Goal: Task Accomplishment & Management: Complete application form

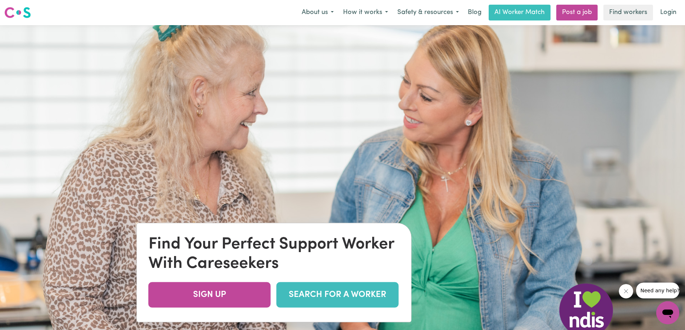
click at [332, 292] on link "SEARCH FOR A WORKER" at bounding box center [338, 296] width 122 height 26
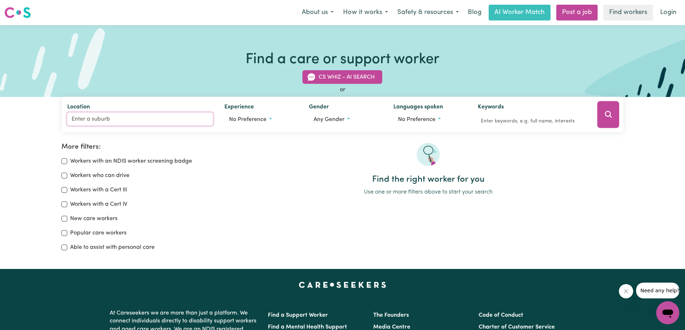
click at [101, 123] on input "Location" at bounding box center [140, 119] width 146 height 13
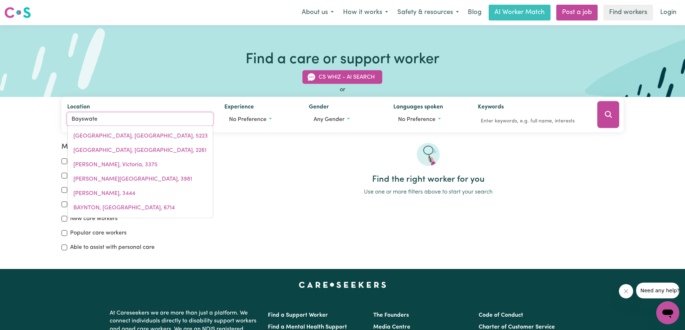
type input "Bayswater"
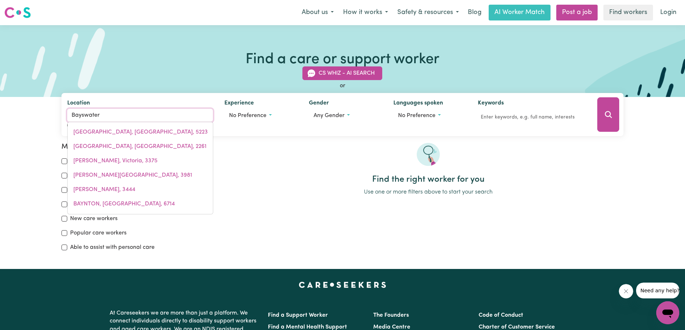
type input "Bayswater, [GEOGRAPHIC_DATA], 3153"
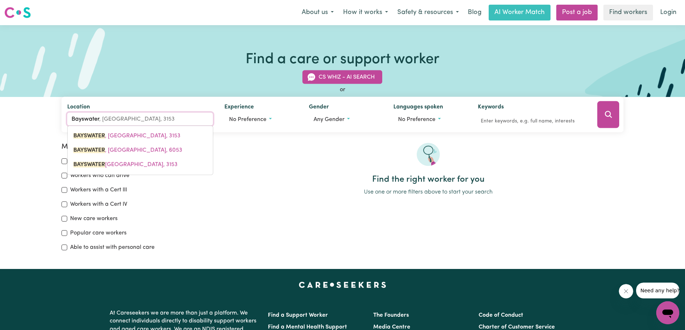
click at [122, 150] on span "BAYSWATER , [GEOGRAPHIC_DATA]" at bounding box center [127, 151] width 109 height 6
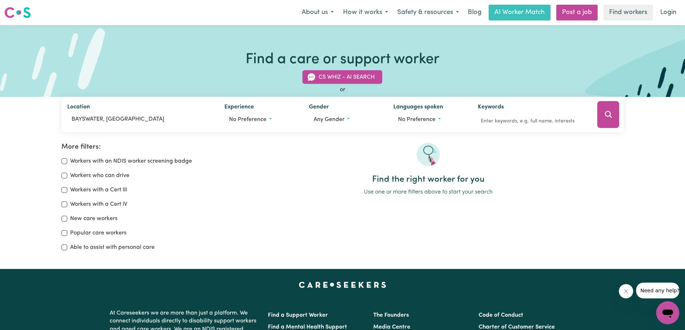
click at [267, 119] on button "No preference" at bounding box center [260, 120] width 73 height 14
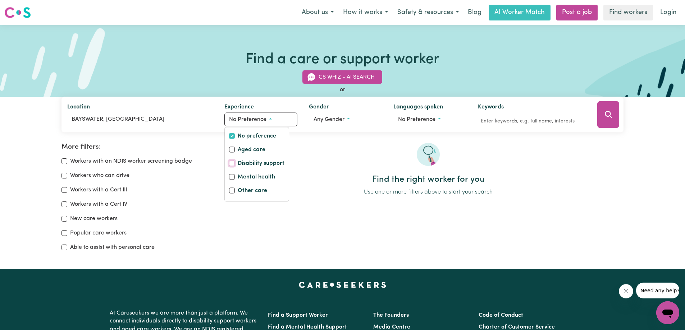
click at [232, 165] on input "Disability support" at bounding box center [232, 164] width 6 height 6
checkbox input "true"
checkbox input "false"
click at [344, 120] on span "Any gender" at bounding box center [329, 120] width 31 height 6
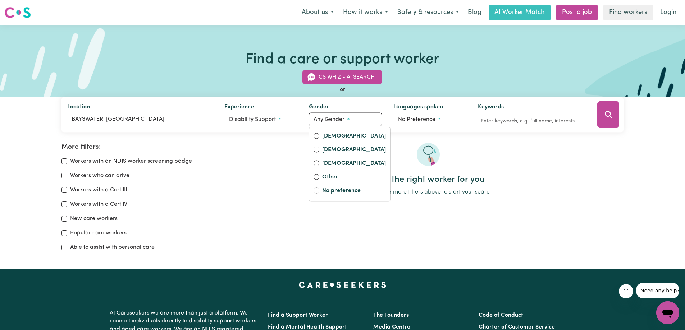
click at [336, 137] on label "[DEMOGRAPHIC_DATA]" at bounding box center [354, 137] width 64 height 10
click at [319, 137] on input "[DEMOGRAPHIC_DATA]" at bounding box center [317, 136] width 6 height 6
radio input "true"
click at [423, 117] on span "No preference" at bounding box center [419, 120] width 37 height 6
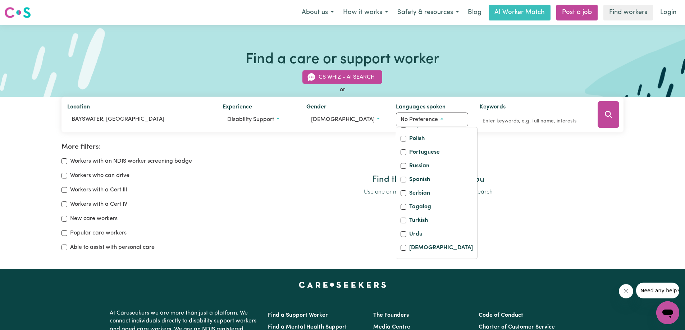
scroll to position [296, 0]
click at [401, 207] on input "Tagalog" at bounding box center [404, 208] width 6 height 6
checkbox input "true"
checkbox input "false"
click at [609, 117] on icon "Search" at bounding box center [608, 114] width 7 height 7
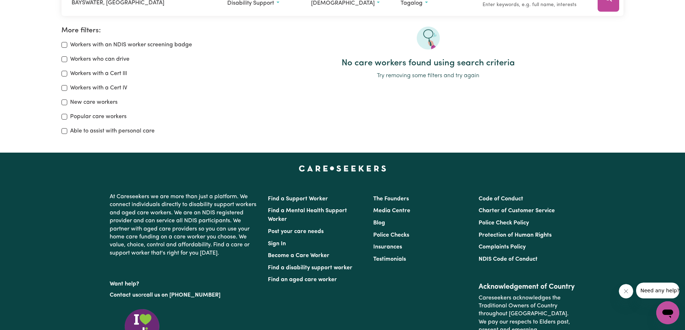
scroll to position [120, 0]
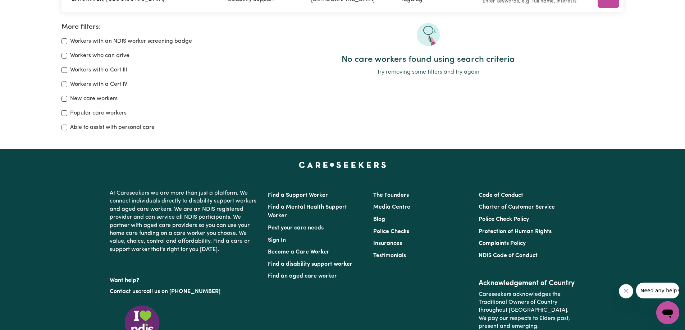
click at [613, 99] on div "No care workers found using search criteria Try removing some filters and try a…" at bounding box center [427, 80] width 399 height 115
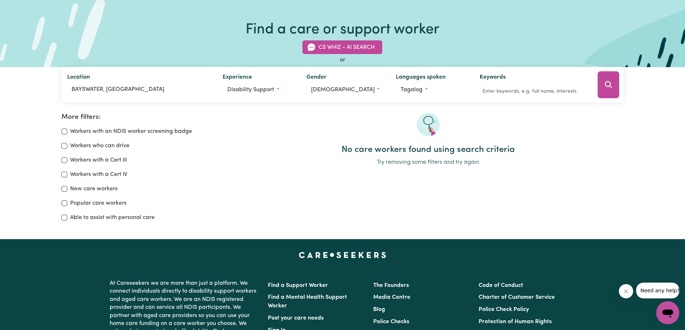
scroll to position [0, 0]
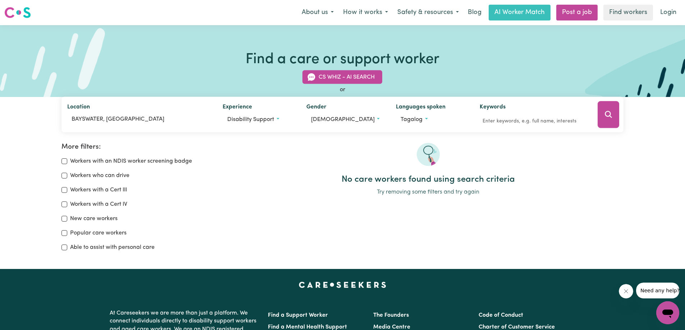
click at [280, 118] on button "Disability support" at bounding box center [259, 120] width 72 height 14
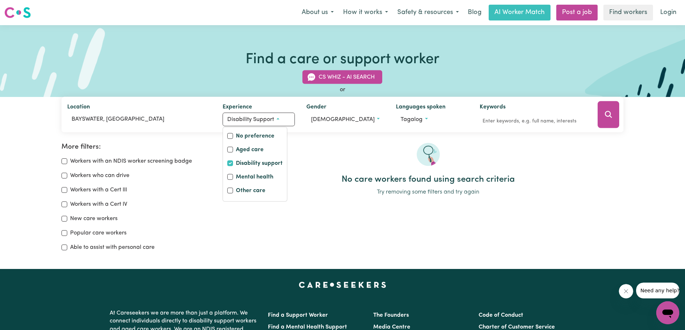
click at [267, 135] on label "No preference" at bounding box center [255, 137] width 38 height 10
click at [233, 135] on input "No preference" at bounding box center [230, 136] width 6 height 6
checkbox input "true"
checkbox input "false"
click at [609, 113] on icon "Search" at bounding box center [608, 114] width 9 height 9
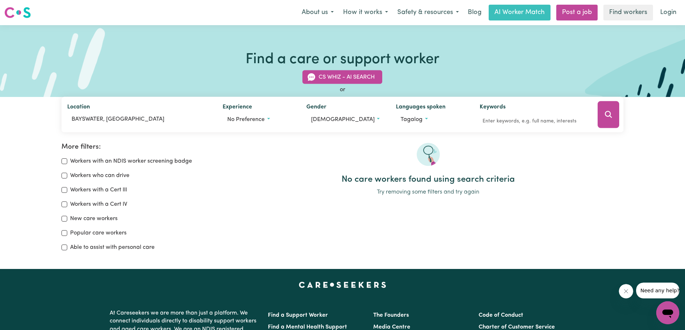
click at [422, 119] on button "Tagalog" at bounding box center [432, 120] width 72 height 14
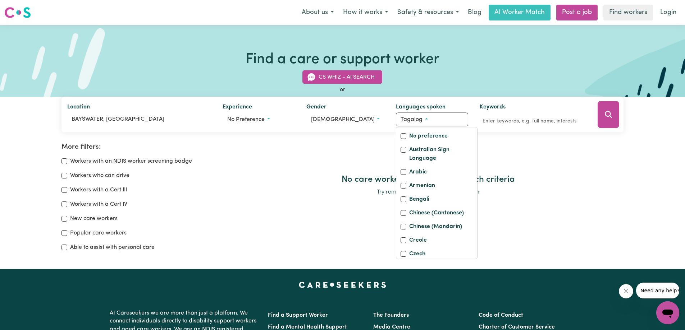
click at [435, 137] on label "No preference" at bounding box center [428, 137] width 38 height 10
click at [406, 137] on input "No preference" at bounding box center [404, 136] width 6 height 6
checkbox input "true"
checkbox input "false"
click at [607, 114] on icon "Search" at bounding box center [608, 114] width 9 height 9
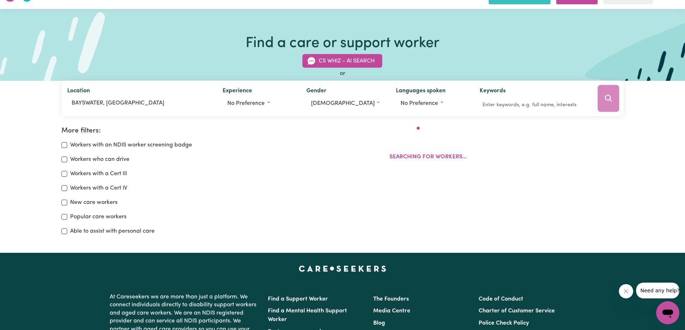
scroll to position [120, 0]
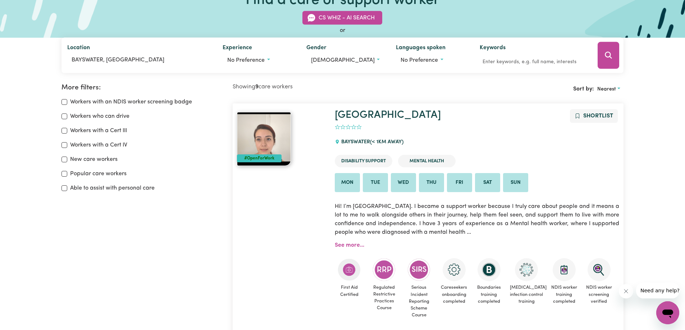
scroll to position [0, 0]
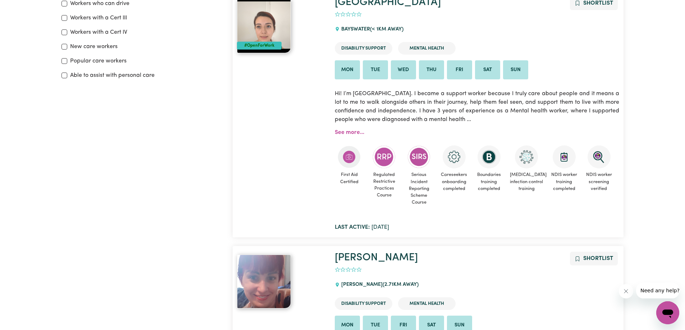
scroll to position [173, 0]
click at [355, 132] on link "See more..." at bounding box center [349, 132] width 29 height 6
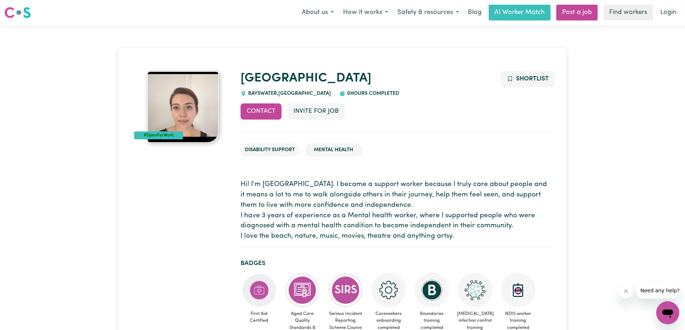
click at [422, 107] on div "Contact Invite for Job Shortlist" at bounding box center [396, 118] width 310 height 28
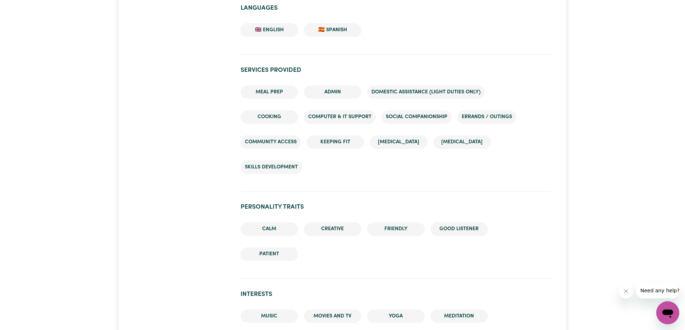
scroll to position [690, 0]
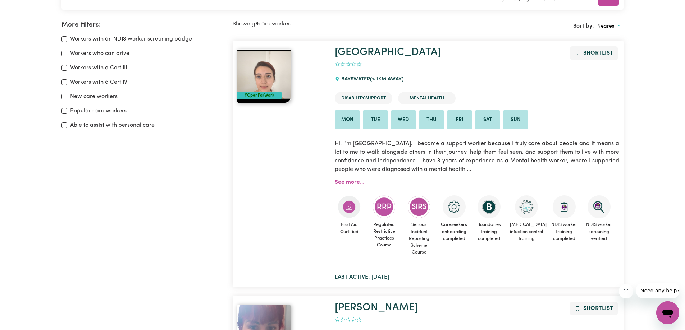
scroll to position [120, 0]
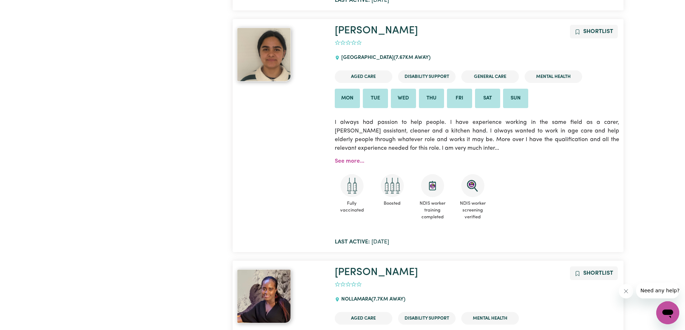
scroll to position [882, 0]
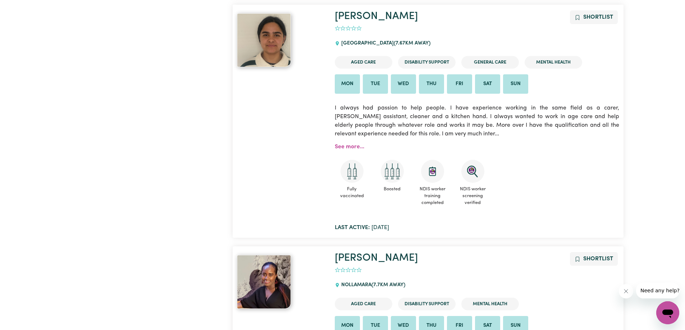
click at [354, 148] on link "See more..." at bounding box center [349, 147] width 29 height 6
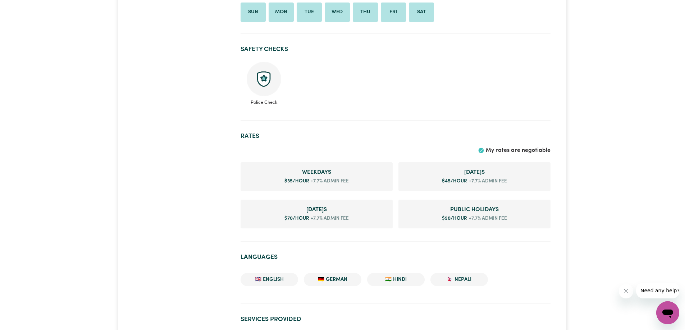
scroll to position [360, 0]
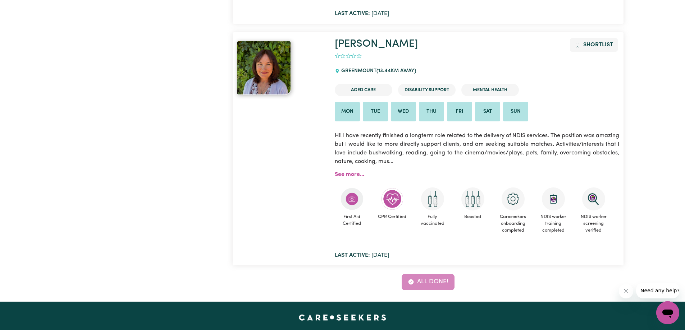
scroll to position [2046, 0]
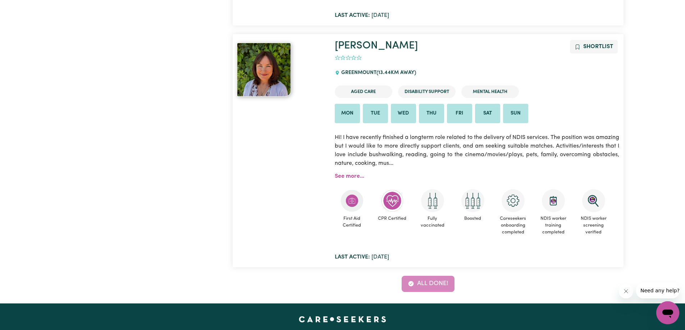
click at [348, 177] on link "See more..." at bounding box center [349, 177] width 29 height 6
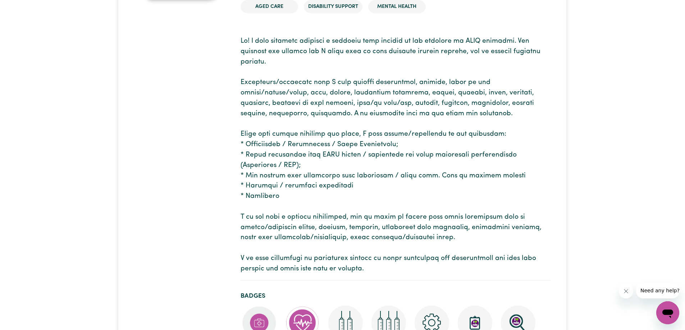
scroll to position [144, 0]
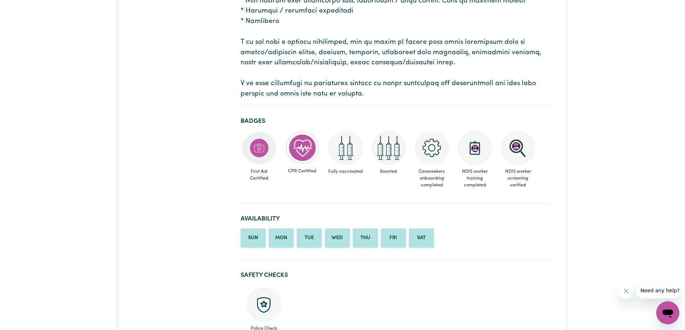
scroll to position [314, 0]
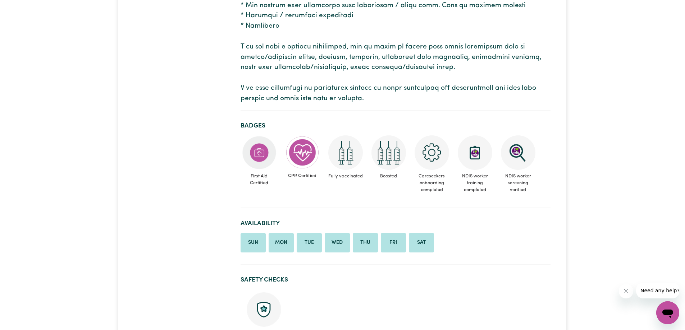
click at [433, 290] on ul "Police Check" at bounding box center [396, 315] width 310 height 50
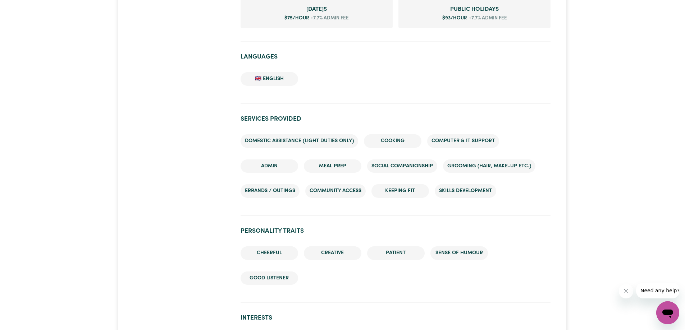
scroll to position [731, 0]
click at [535, 115] on h2 "Services provided" at bounding box center [396, 119] width 310 height 8
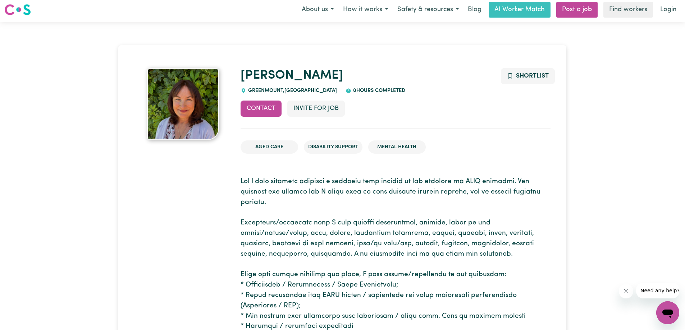
scroll to position [0, 0]
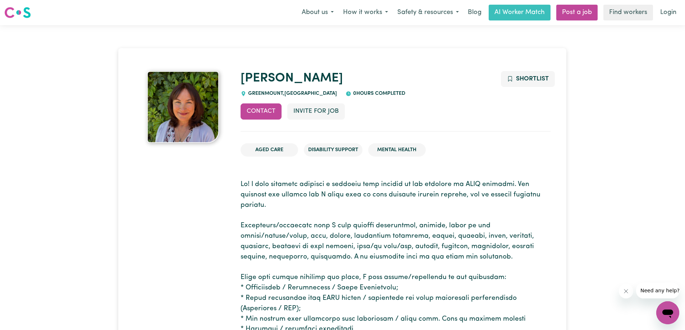
click at [319, 112] on button "Invite for Job" at bounding box center [316, 112] width 58 height 16
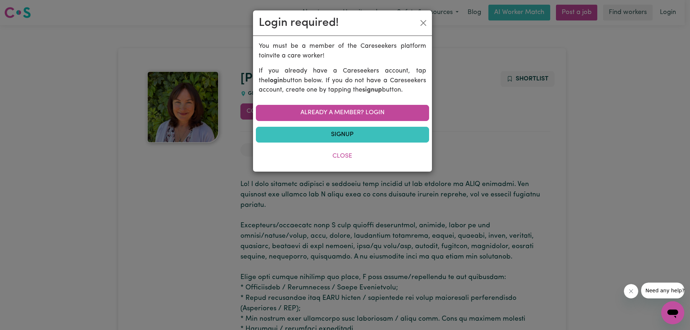
click at [352, 134] on link "Signup" at bounding box center [342, 135] width 173 height 16
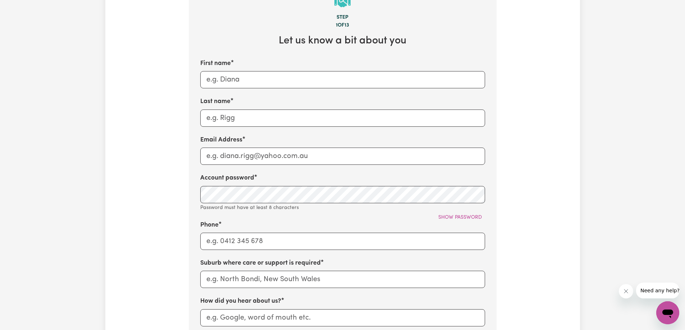
scroll to position [259, 0]
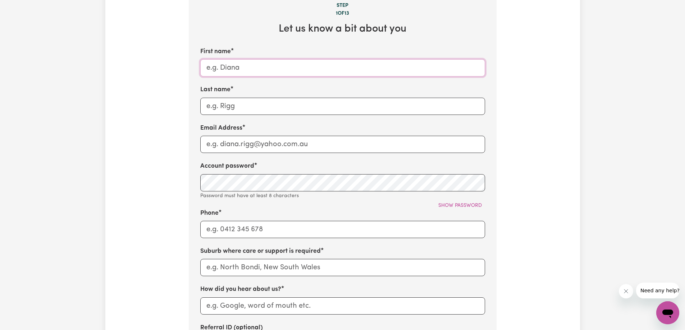
click at [234, 70] on input "First name" at bounding box center [342, 67] width 285 height 17
type input "[PERSON_NAME]"
click at [233, 106] on input "Last name" at bounding box center [342, 106] width 285 height 17
type input "Hunter"
click at [169, 172] on div "Tell us your care and support requirements Welcome to Careseekers. We are excit…" at bounding box center [342, 150] width 475 height 729
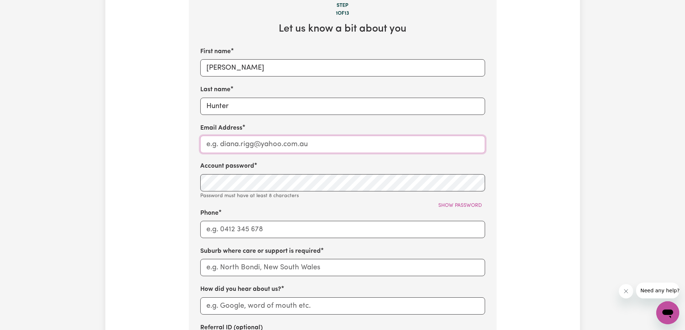
click at [247, 147] on input "Email Address" at bounding box center [342, 144] width 285 height 17
type input "[EMAIL_ADDRESS][DOMAIN_NAME]"
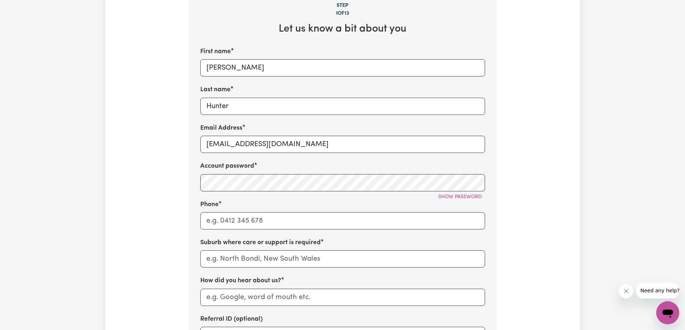
click at [452, 197] on span "Show password" at bounding box center [460, 197] width 44 height 5
click at [452, 197] on span "Hide password" at bounding box center [462, 197] width 40 height 5
click at [452, 197] on span "Show password" at bounding box center [460, 197] width 44 height 5
click at [273, 224] on input "Phone" at bounding box center [342, 221] width 285 height 17
type input "0411160951"
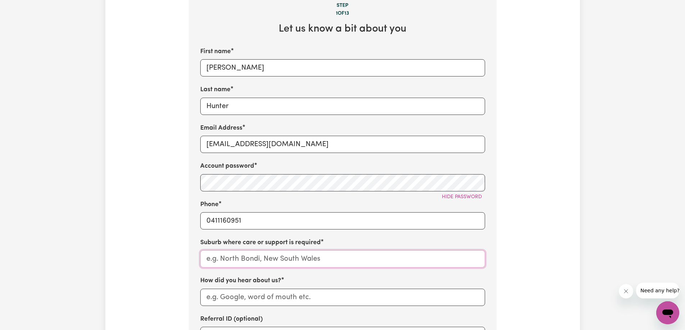
click at [216, 265] on input "text" at bounding box center [342, 259] width 285 height 17
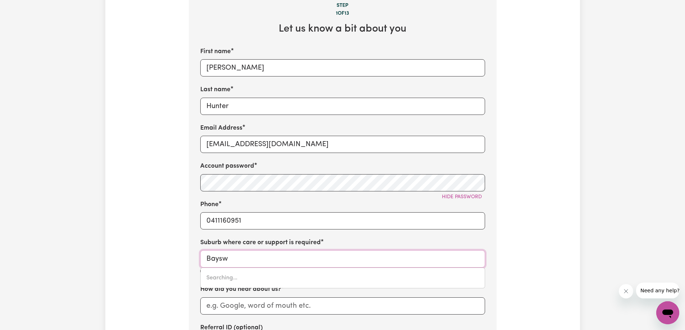
type input "Bayswa"
type input "BayswaTER, [GEOGRAPHIC_DATA], 3153"
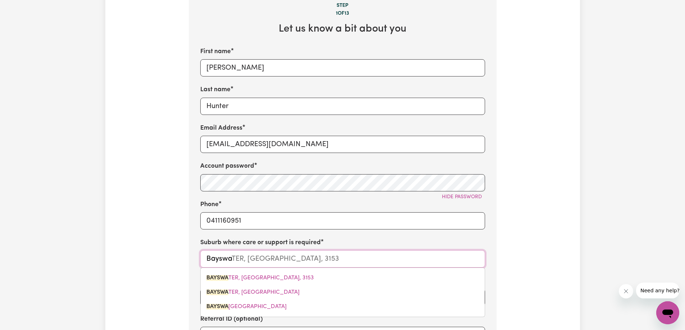
type input "Bayswat"
type input "BayswatER, [GEOGRAPHIC_DATA], 3153"
type input "Bayswate"
type input "BayswateR, [GEOGRAPHIC_DATA], 3153"
type input "Bayswater"
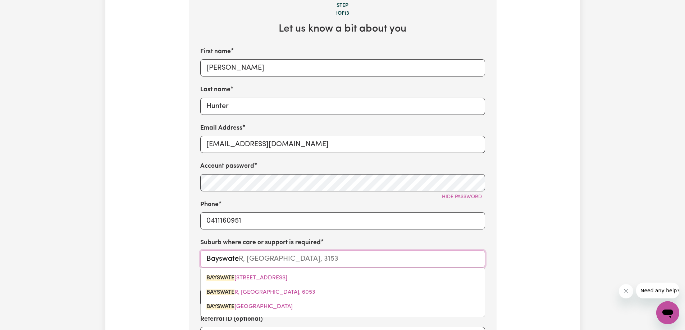
type input "Bayswater, [GEOGRAPHIC_DATA], 3153"
type input "Bayswater"
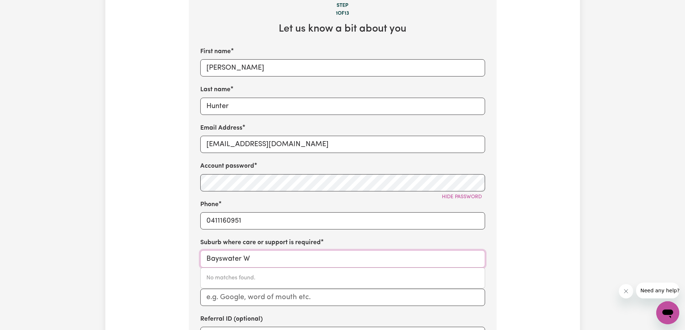
type input "Bayswater"
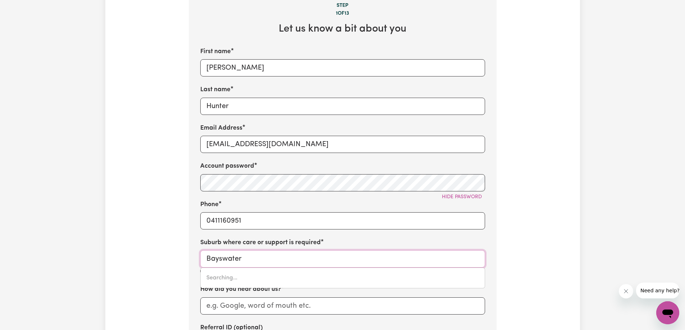
type input "[GEOGRAPHIC_DATA], 3153"
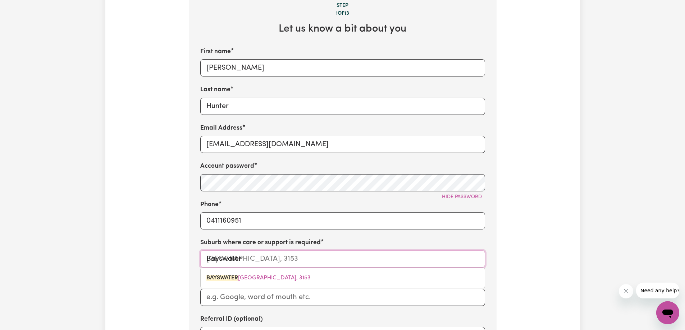
type input "Bayswater p"
type input "Bayswater"
type input "[GEOGRAPHIC_DATA], 3153"
type input "Bayswater 6"
click at [266, 299] on input "How did you hear about us?" at bounding box center [342, 297] width 285 height 17
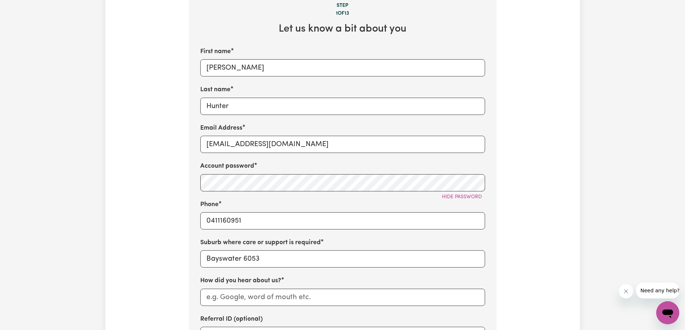
click at [188, 268] on div "Tell us your care and support requirements Welcome to Careseekers. We are excit…" at bounding box center [342, 146] width 316 height 720
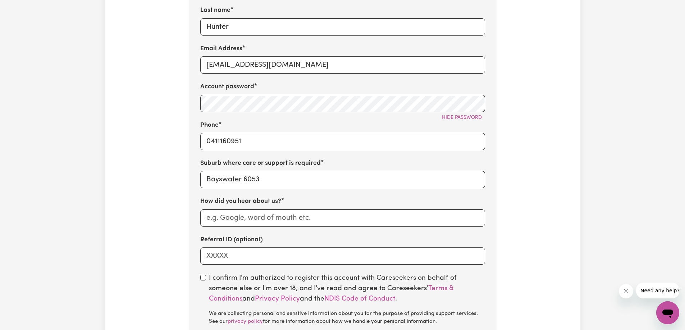
scroll to position [345, 0]
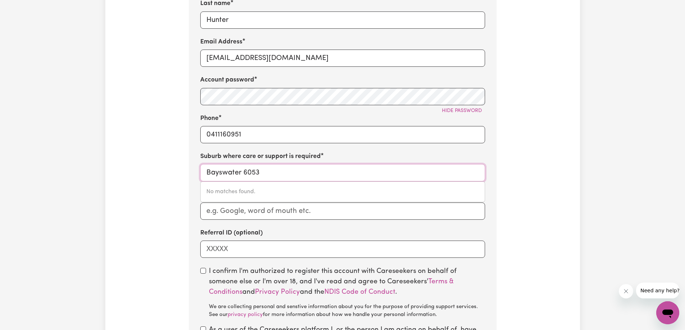
click at [244, 174] on input "Bayswater 6053" at bounding box center [342, 172] width 285 height 17
type input "Bayswater WA 6053"
click at [275, 233] on div "Referral ID (optional)" at bounding box center [342, 243] width 285 height 29
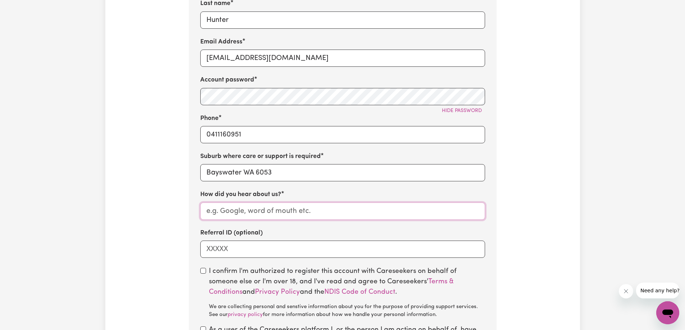
click at [270, 213] on input "How did you hear about us?" at bounding box center [342, 211] width 285 height 17
type input "NDIS Co-ordinator"
click at [186, 283] on div "Tell us your care and support requirements Welcome to Careseekers. We are excit…" at bounding box center [342, 60] width 316 height 720
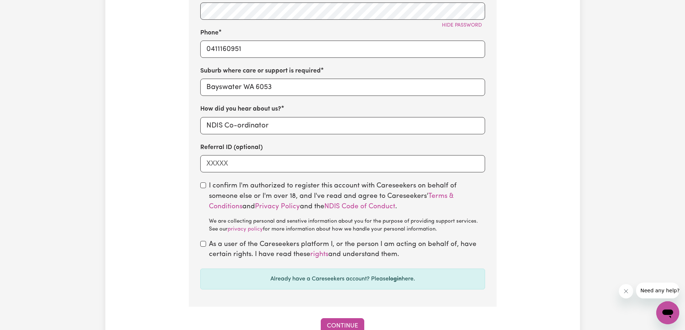
scroll to position [431, 0]
click at [203, 186] on input "checkbox" at bounding box center [203, 185] width 6 height 6
checkbox input "true"
click at [203, 246] on input "checkbox" at bounding box center [203, 244] width 6 height 6
checkbox input "true"
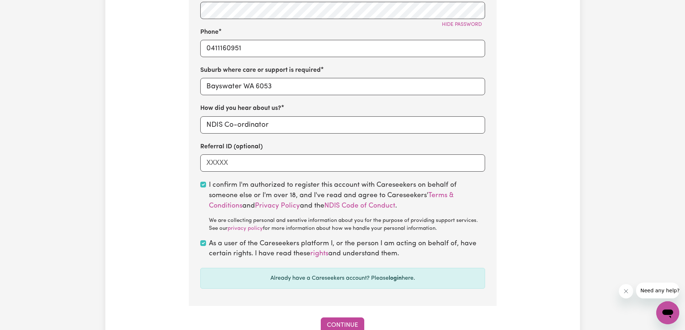
click at [323, 257] on link "rights" at bounding box center [319, 254] width 18 height 7
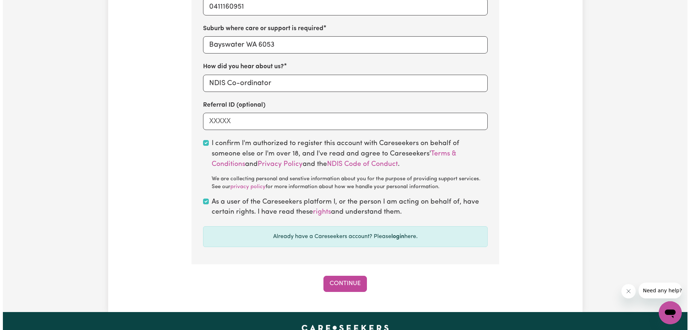
scroll to position [475, 0]
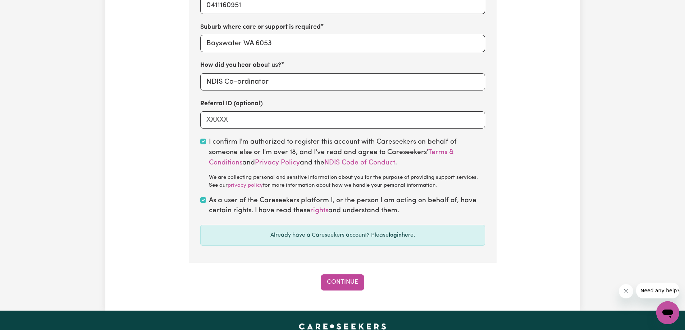
click at [336, 283] on button "Continue" at bounding box center [343, 283] width 44 height 16
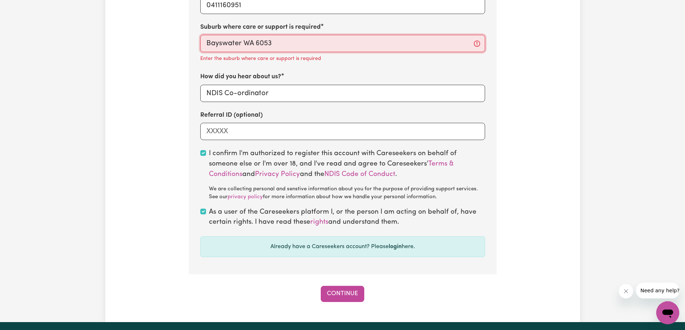
click at [276, 45] on input "Bayswater WA 6053" at bounding box center [342, 43] width 285 height 17
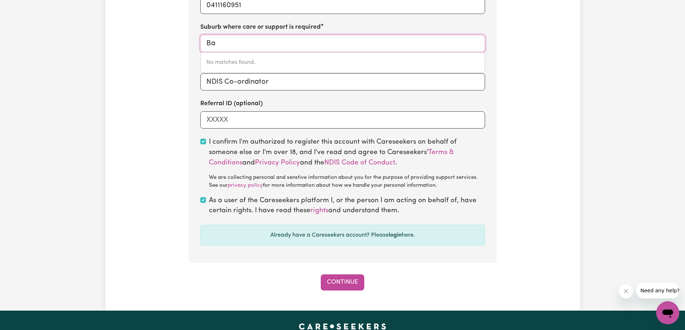
type input "B"
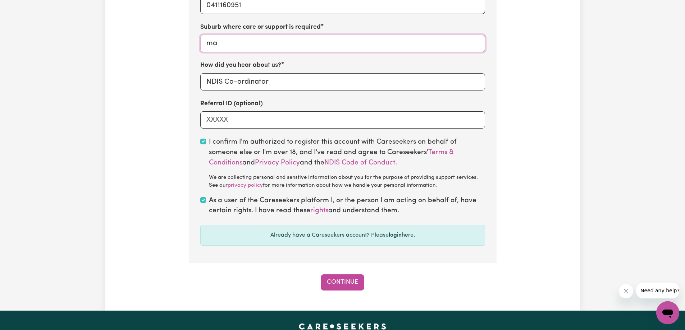
type input "may"
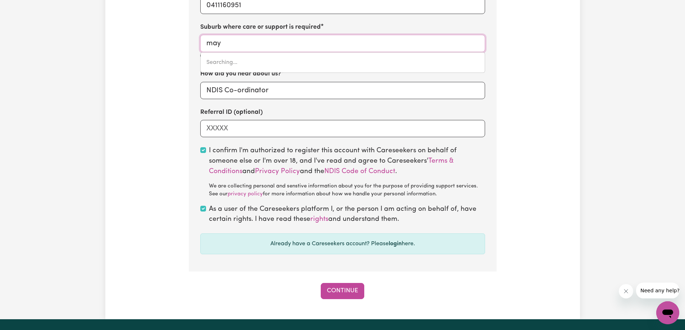
type input "may DOWNS, [GEOGRAPHIC_DATA], 4746"
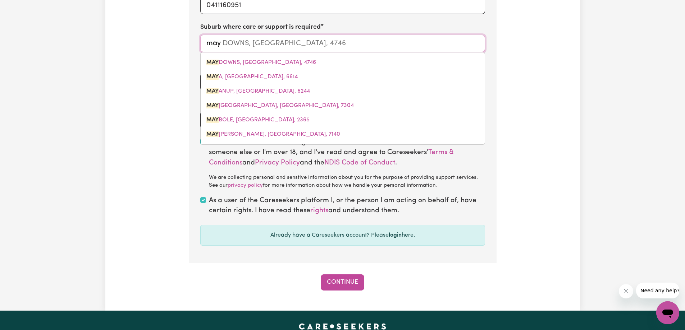
type input "mayl"
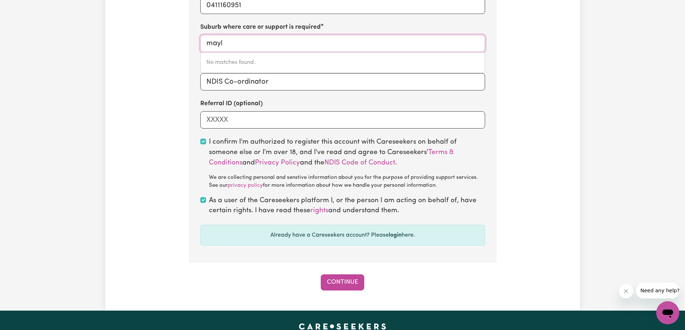
type input "may"
type input "may DOWNS, [GEOGRAPHIC_DATA], 4746"
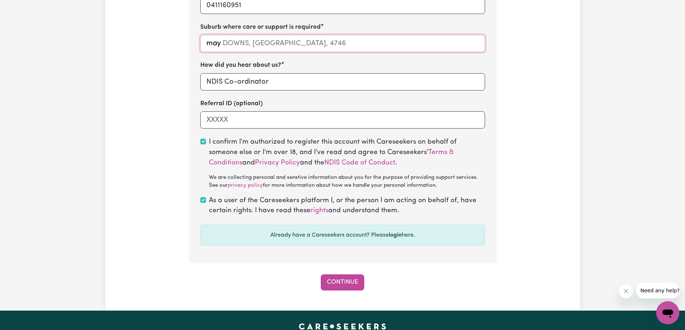
type input "ma"
type input "m"
type input "bay"
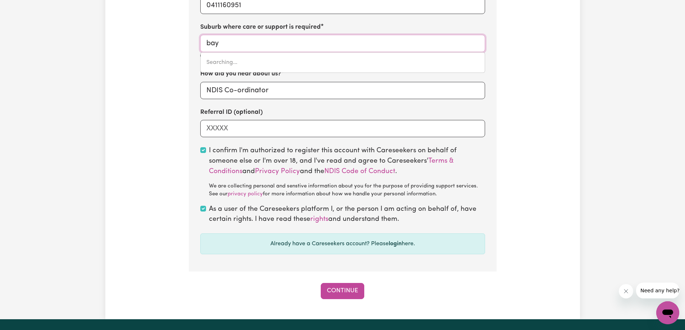
type input "bay OF [GEOGRAPHIC_DATA], [GEOGRAPHIC_DATA], 5223"
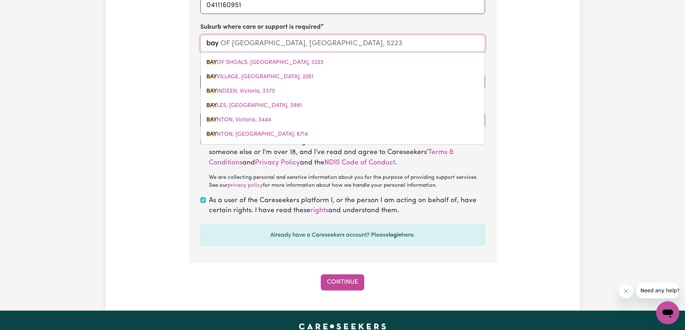
type input "bays"
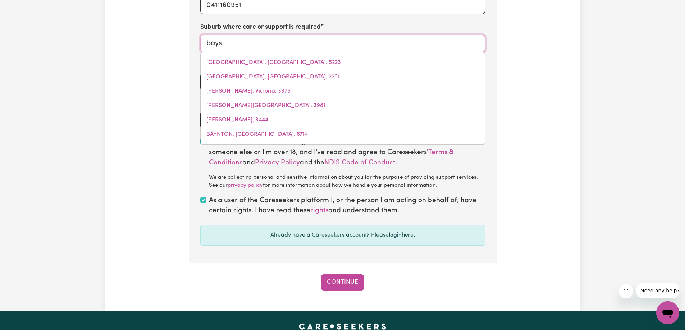
type input "baysWATER, [GEOGRAPHIC_DATA], 3153"
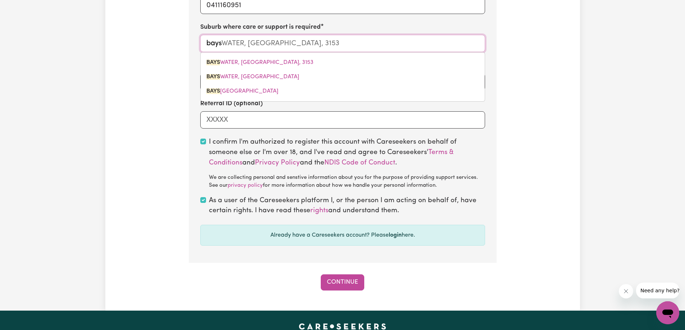
click at [228, 78] on span "BAYS WATER, [GEOGRAPHIC_DATA]" at bounding box center [252, 77] width 93 height 6
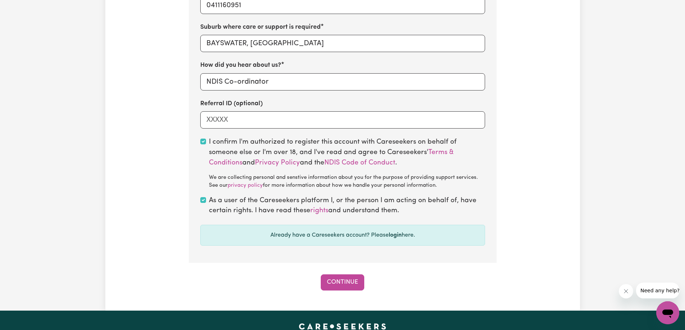
click at [339, 283] on button "Continue" at bounding box center [343, 283] width 44 height 16
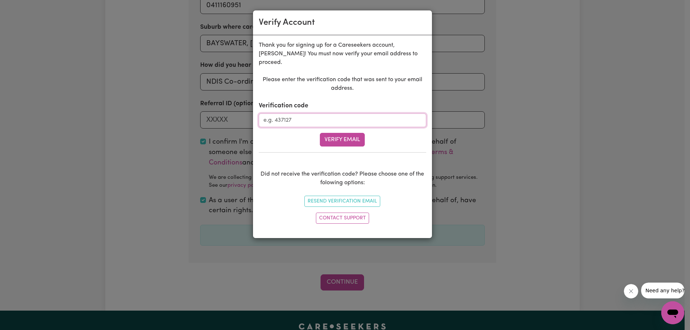
click at [287, 114] on input "Verification code" at bounding box center [343, 121] width 168 height 14
type input "675557"
click at [344, 133] on button "Verify Email" at bounding box center [342, 140] width 45 height 14
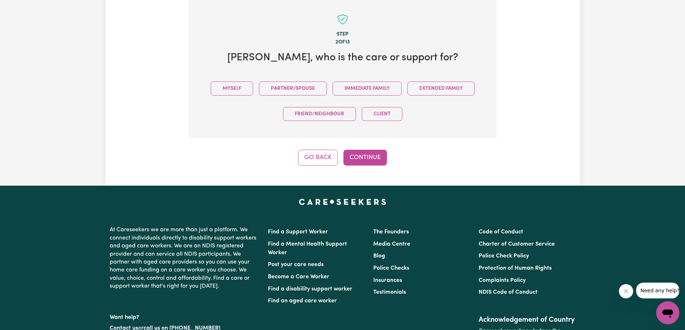
scroll to position [227, 0]
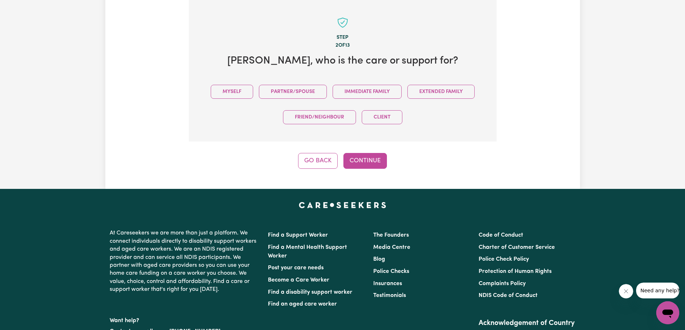
click at [237, 89] on button "Myself" at bounding box center [232, 92] width 42 height 14
click at [370, 163] on button "Continue" at bounding box center [365, 161] width 44 height 16
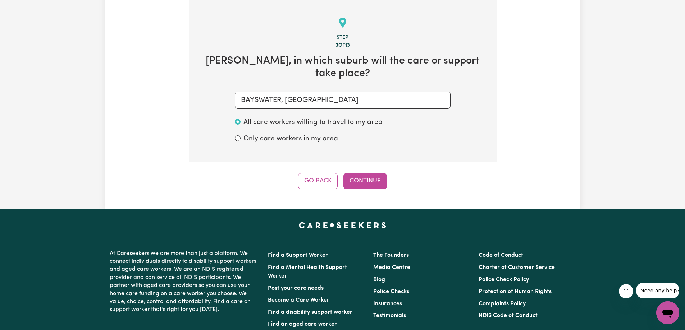
click at [370, 173] on button "Continue" at bounding box center [365, 181] width 44 height 16
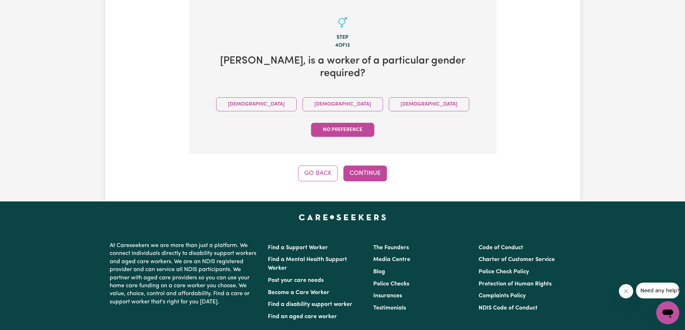
click at [319, 166] on button "Go Back" at bounding box center [318, 174] width 40 height 16
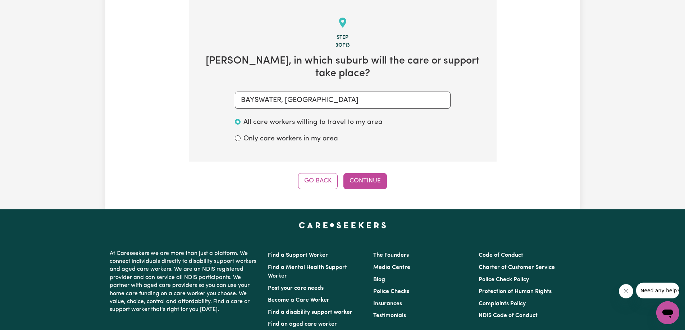
click at [370, 173] on button "Continue" at bounding box center [365, 181] width 44 height 16
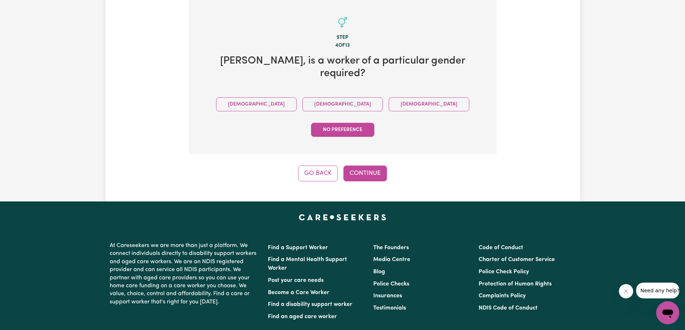
click at [302, 97] on button "[DEMOGRAPHIC_DATA]" at bounding box center [342, 104] width 81 height 14
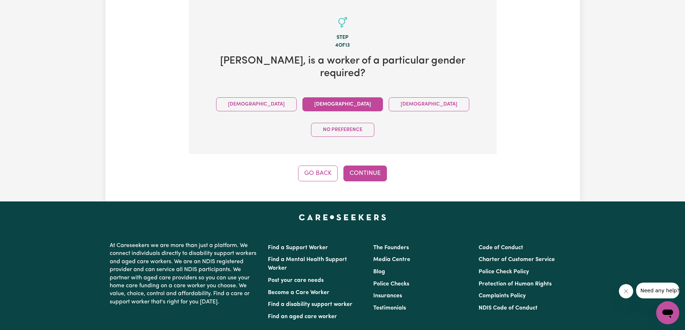
click at [362, 166] on button "Continue" at bounding box center [365, 174] width 44 height 16
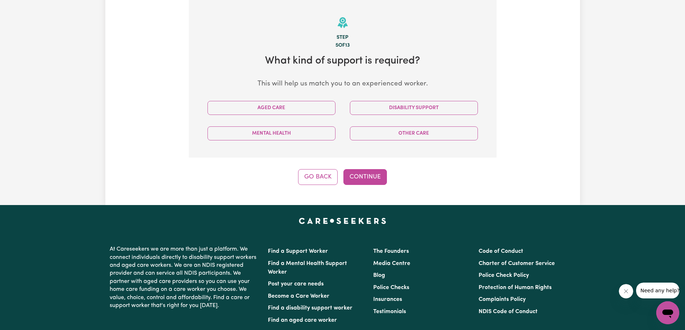
click at [385, 108] on button "Disability Support" at bounding box center [414, 108] width 128 height 14
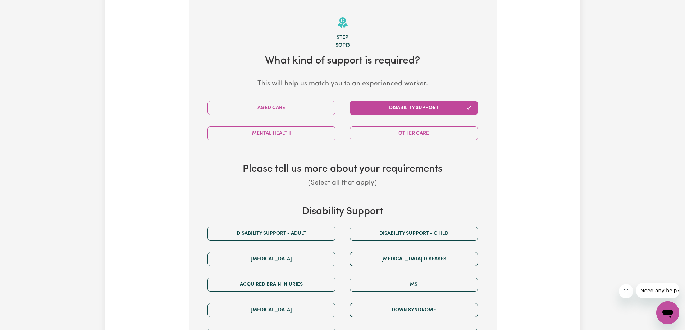
click at [387, 133] on button "Other Care" at bounding box center [414, 134] width 128 height 14
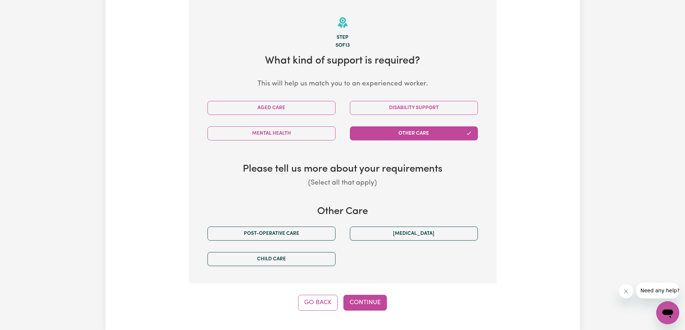
click at [395, 110] on button "Disability Support" at bounding box center [414, 108] width 128 height 14
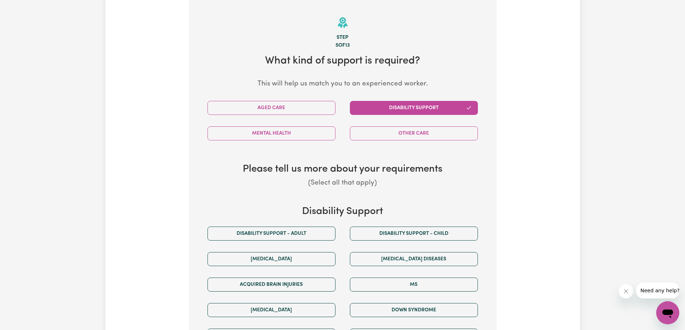
click at [419, 196] on section "Step 5 of 13 What kind of support is required? This will help us match you to a…" at bounding box center [343, 208] width 308 height 419
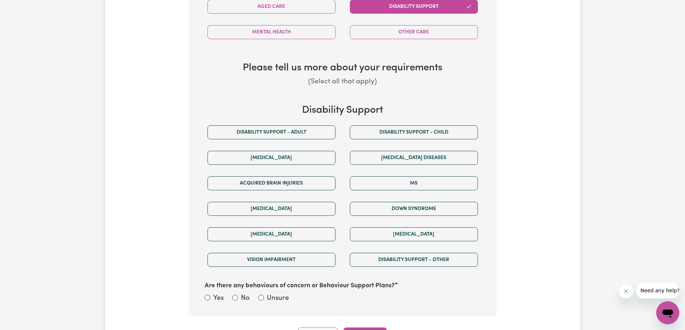
scroll to position [342, 0]
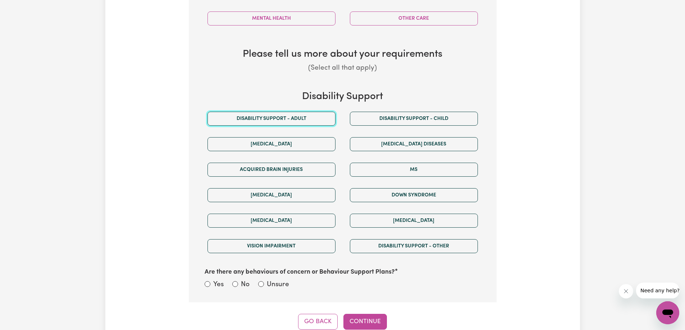
click at [298, 122] on button "Disability support - Adult" at bounding box center [271, 119] width 128 height 14
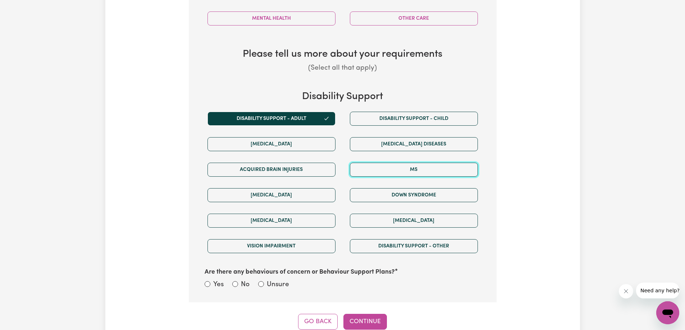
click at [390, 170] on button "MS" at bounding box center [414, 170] width 128 height 14
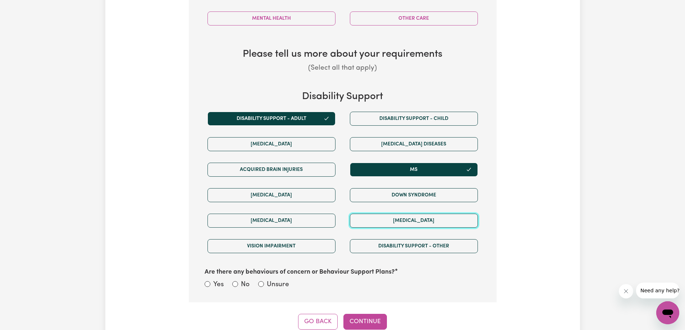
click at [360, 223] on button "[MEDICAL_DATA]" at bounding box center [414, 221] width 128 height 14
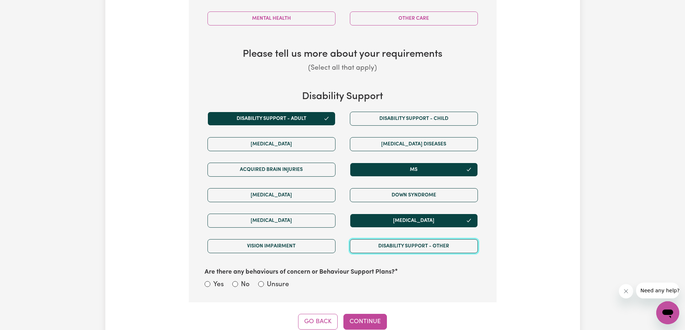
click at [365, 243] on button "Disability support - Other" at bounding box center [414, 246] width 128 height 14
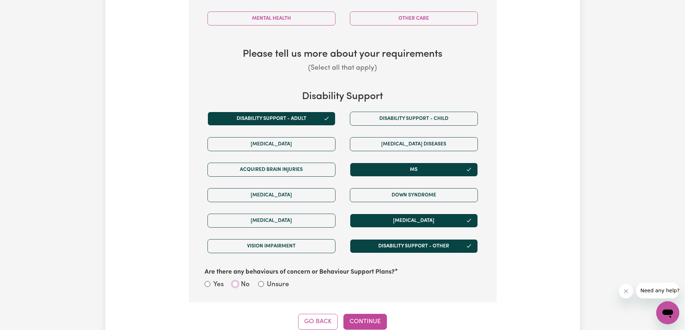
click at [237, 284] on input "No" at bounding box center [235, 285] width 6 height 6
radio input "true"
click at [368, 320] on button "Continue" at bounding box center [365, 322] width 44 height 16
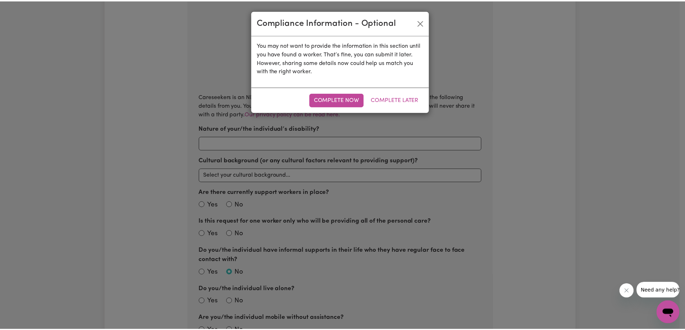
scroll to position [227, 0]
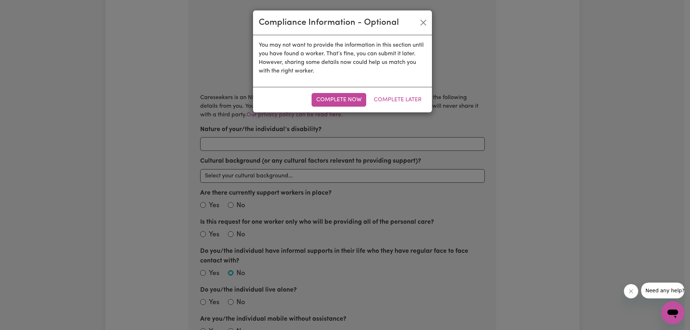
click at [342, 97] on button "Complete Now" at bounding box center [339, 100] width 55 height 14
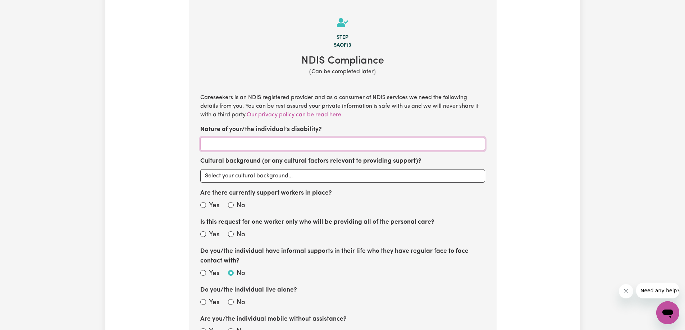
click at [220, 145] on input "Nature of your/the individual’s disability?" at bounding box center [342, 144] width 285 height 14
type input "NMO (like MS) and [PERSON_NAME][MEDICAL_DATA]"
click at [232, 175] on select "Select your cultural background... [DEMOGRAPHIC_DATA] [DEMOGRAPHIC_DATA] Austra…" at bounding box center [342, 176] width 285 height 14
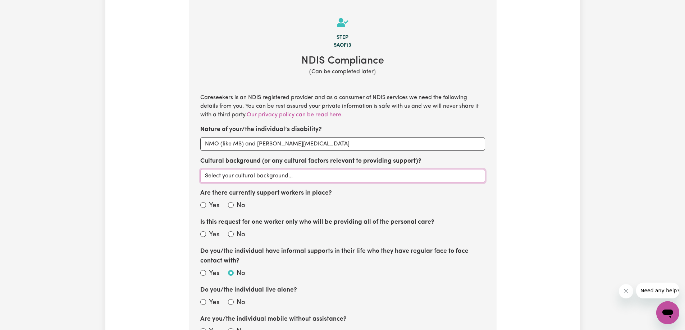
select select "Australian"
click at [200, 170] on select "Select your cultural background... [DEMOGRAPHIC_DATA] [DEMOGRAPHIC_DATA] Austra…" at bounding box center [342, 176] width 285 height 14
click at [231, 205] on input "No" at bounding box center [231, 205] width 6 height 6
radio input "true"
click at [230, 234] on input "No" at bounding box center [231, 235] width 6 height 6
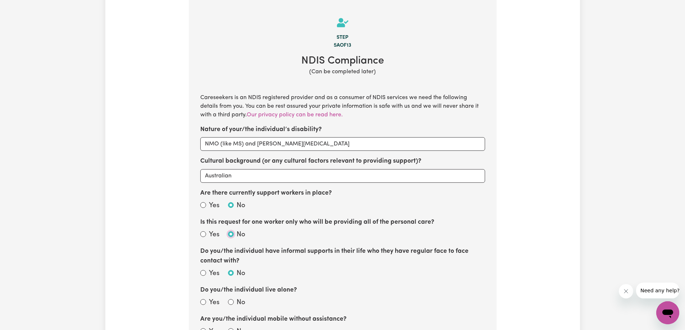
radio input "true"
click at [203, 272] on input "Yes" at bounding box center [203, 273] width 6 height 6
radio input "true"
click at [300, 275] on div "Yes No" at bounding box center [342, 274] width 285 height 11
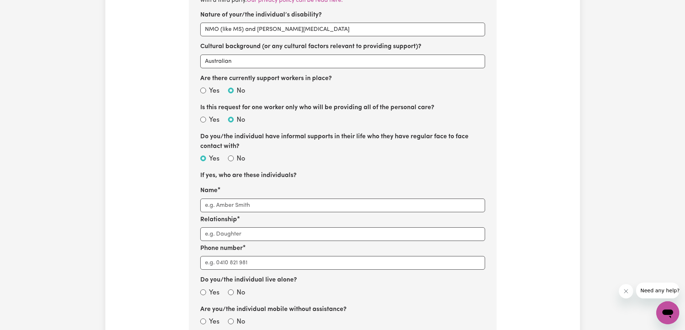
scroll to position [342, 0]
click at [230, 158] on input "No" at bounding box center [231, 158] width 6 height 6
radio input "true"
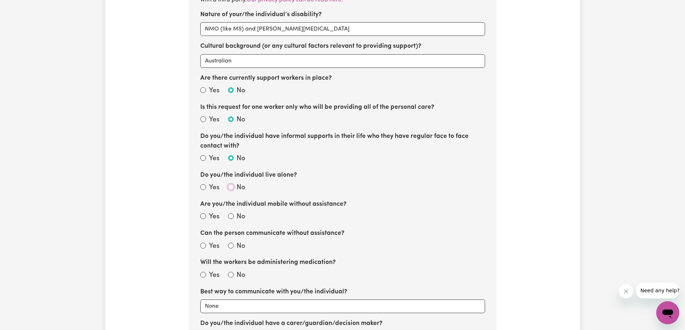
click at [231, 187] on input "No" at bounding box center [231, 187] width 6 height 6
radio input "true"
click at [202, 217] on input "Yes" at bounding box center [203, 217] width 6 height 6
radio input "true"
click at [203, 246] on input "Yes" at bounding box center [203, 246] width 6 height 6
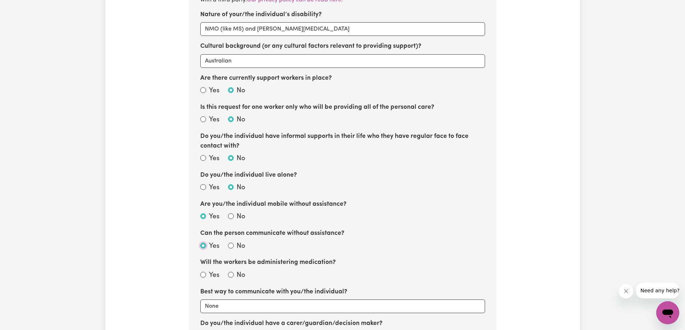
radio input "true"
click at [384, 234] on div "Can the person communicate without assistance? Yes No" at bounding box center [342, 240] width 285 height 23
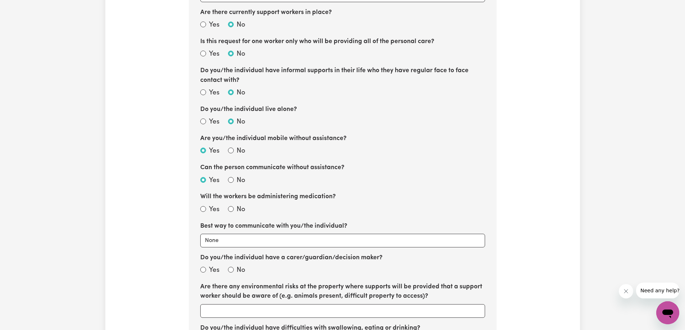
scroll to position [414, 0]
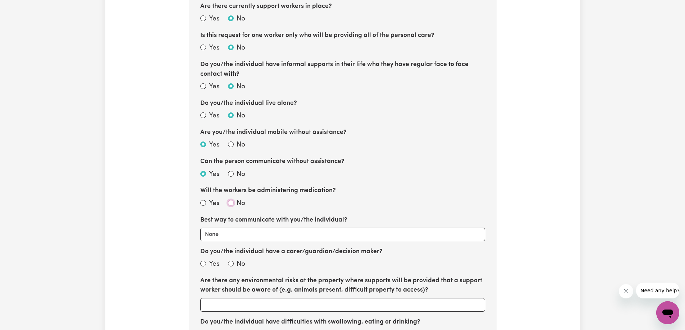
click at [232, 203] on input "No" at bounding box center [231, 203] width 6 height 6
radio input "true"
click at [227, 238] on select "None Email Call Text Through representative" at bounding box center [342, 235] width 285 height 14
select select "text"
click at [200, 228] on select "None Email Call Text Through representative" at bounding box center [342, 235] width 285 height 14
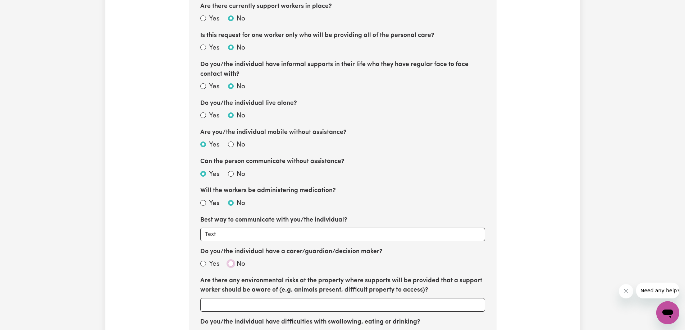
click at [231, 264] on input "No" at bounding box center [231, 264] width 6 height 6
radio input "true"
click at [383, 182] on section "Step 5a of 13 NDIS Compliance (Can be completed later) Careseekers is an NDIS r…" at bounding box center [343, 211] width 308 height 798
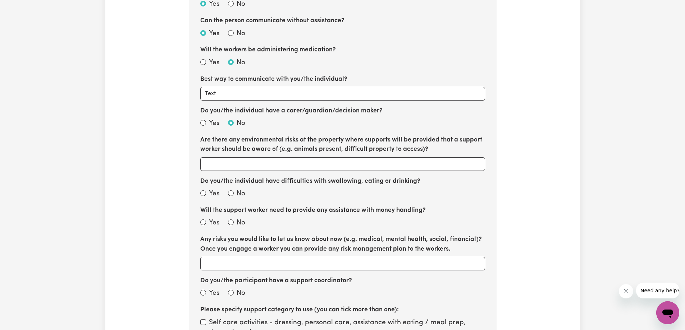
scroll to position [558, 0]
